Goal: Task Accomplishment & Management: Complete application form

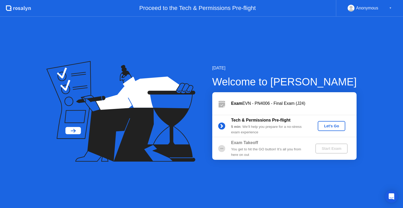
click at [329, 128] on div "Let's Go" at bounding box center [331, 126] width 23 height 4
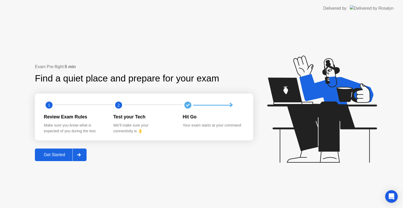
click at [81, 159] on div at bounding box center [78, 155] width 13 height 12
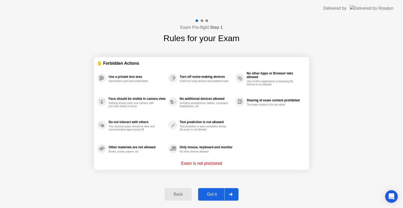
click at [218, 194] on div "Got it" at bounding box center [212, 194] width 25 height 5
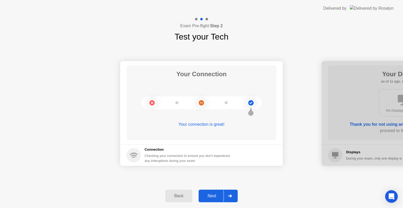
click at [213, 201] on button "Next" at bounding box center [218, 196] width 39 height 13
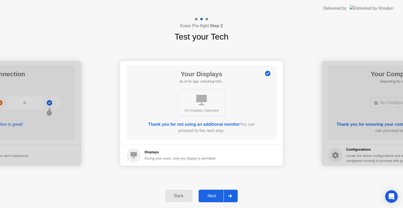
click at [217, 196] on div "Next" at bounding box center [211, 196] width 23 height 5
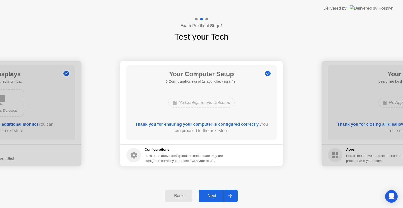
click at [209, 197] on div "Next" at bounding box center [211, 196] width 23 height 5
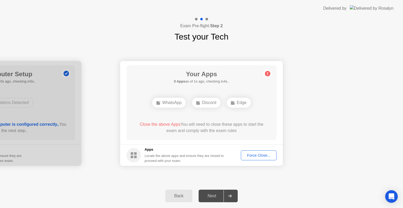
click at [221, 195] on div "Next" at bounding box center [211, 196] width 23 height 5
click at [254, 153] on div "Force Close..." at bounding box center [259, 155] width 32 height 4
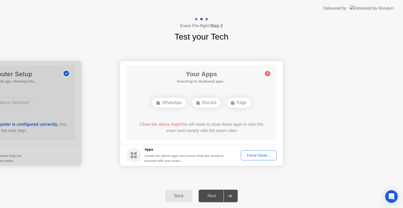
click at [248, 153] on div "Force Close..." at bounding box center [259, 155] width 32 height 4
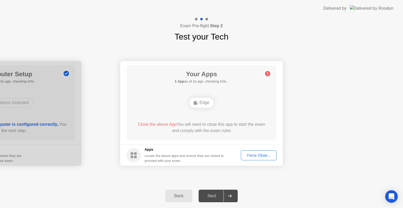
click at [251, 158] on button "Force Close..." at bounding box center [259, 156] width 36 height 10
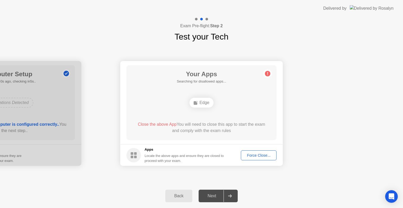
click at [254, 158] on div "Force Close..." at bounding box center [259, 155] width 32 height 4
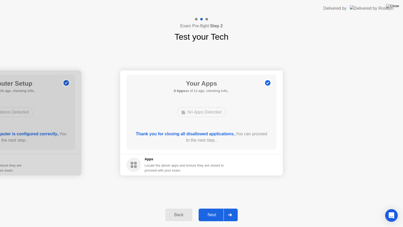
click at [208, 208] on div "Next" at bounding box center [211, 214] width 23 height 5
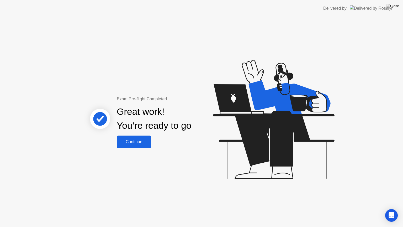
click at [131, 141] on div "Continue" at bounding box center [133, 141] width 31 height 5
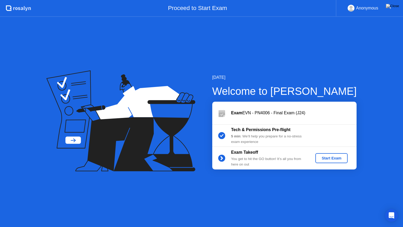
click at [332, 161] on button "Start Exam" at bounding box center [331, 158] width 32 height 10
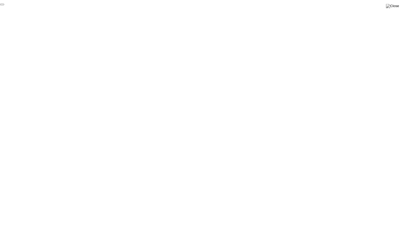
click div "End Proctoring Session"
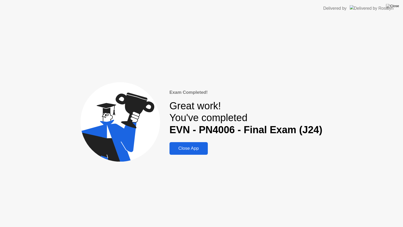
click at [181, 146] on div "Close App" at bounding box center [188, 148] width 35 height 5
